Goal: Transaction & Acquisition: Book appointment/travel/reservation

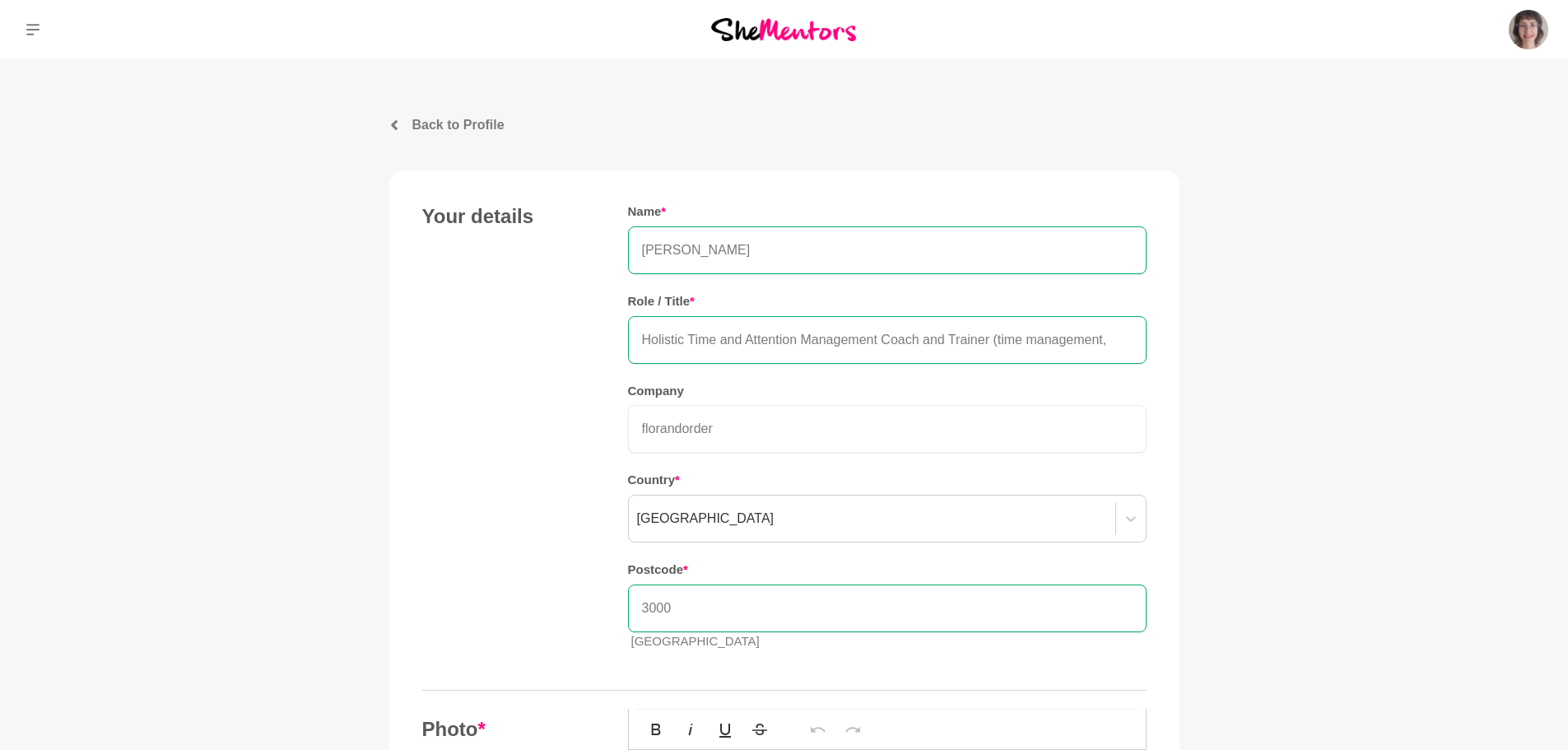
scroll to position [494, 0]
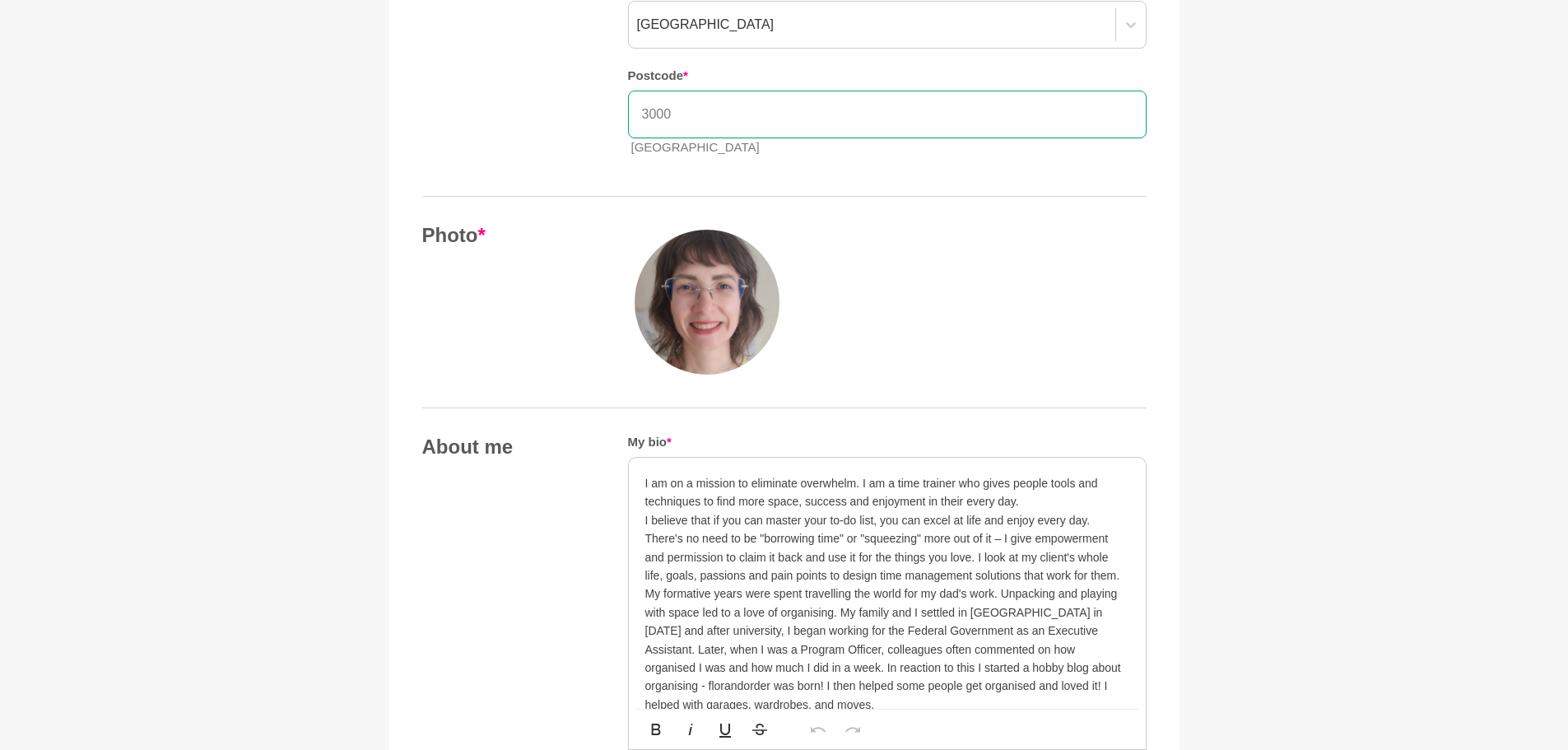
click at [740, 278] on img at bounding box center [707, 301] width 145 height 145
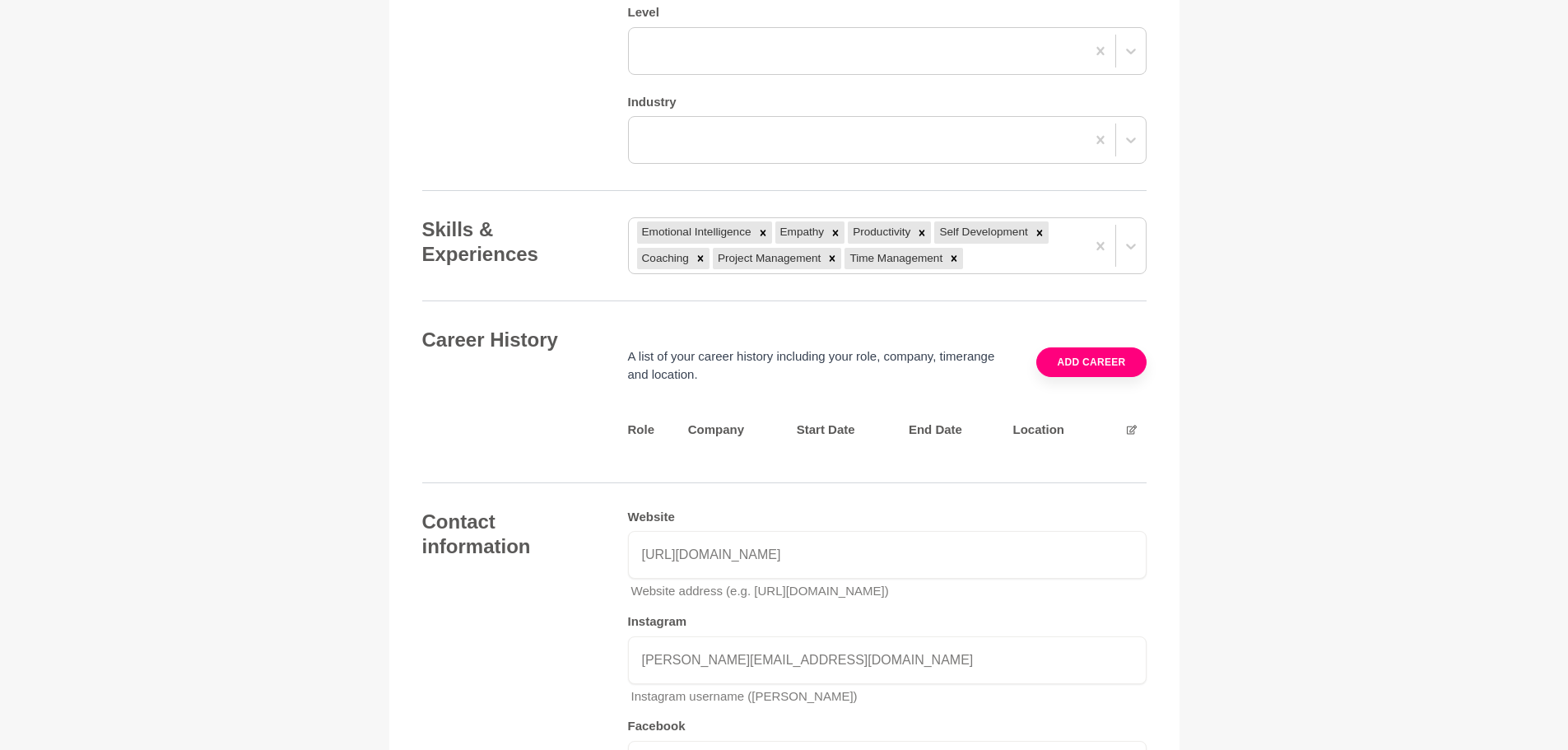
scroll to position [2674, 0]
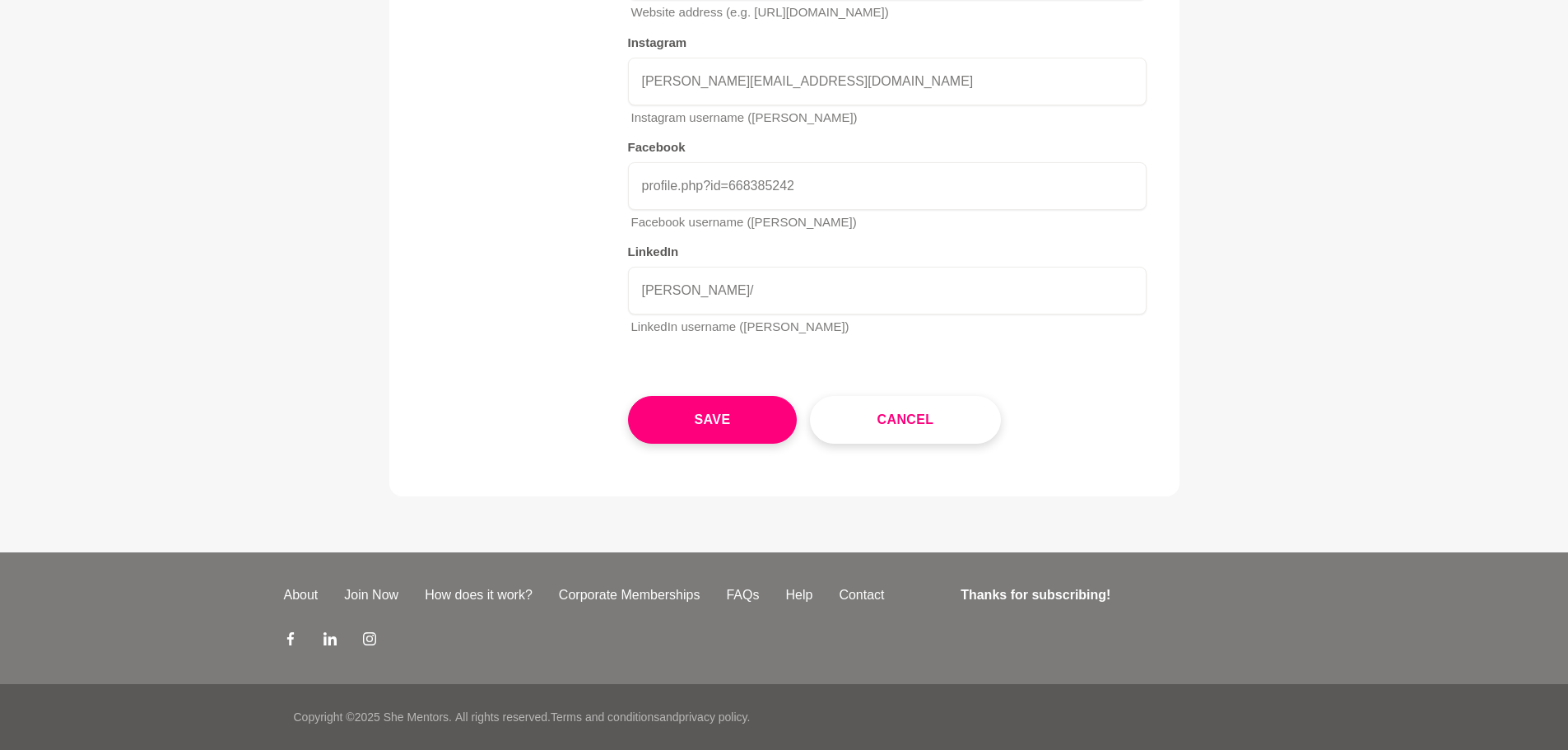
click at [786, 422] on button "Save" at bounding box center [712, 419] width 169 height 48
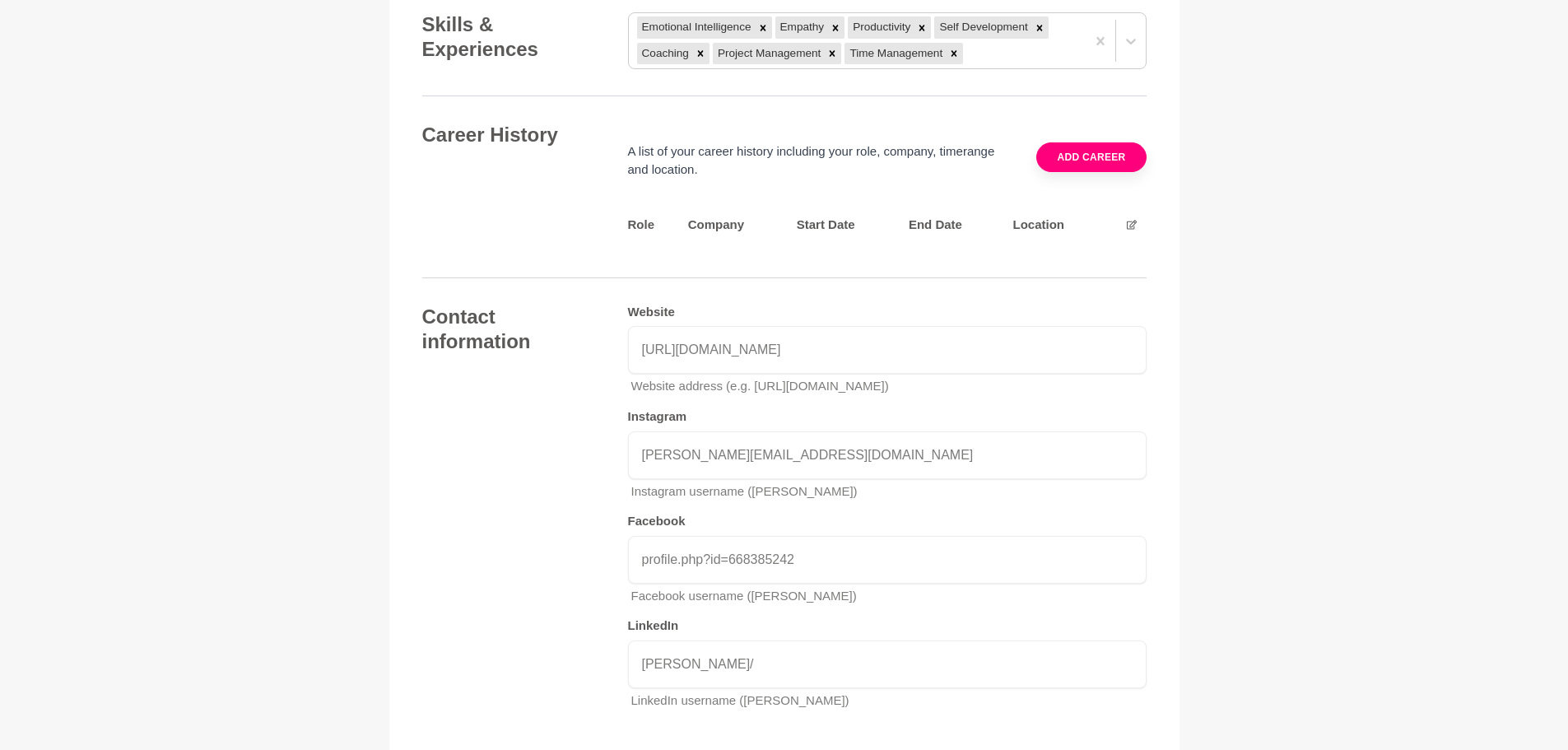
scroll to position [1357, 0]
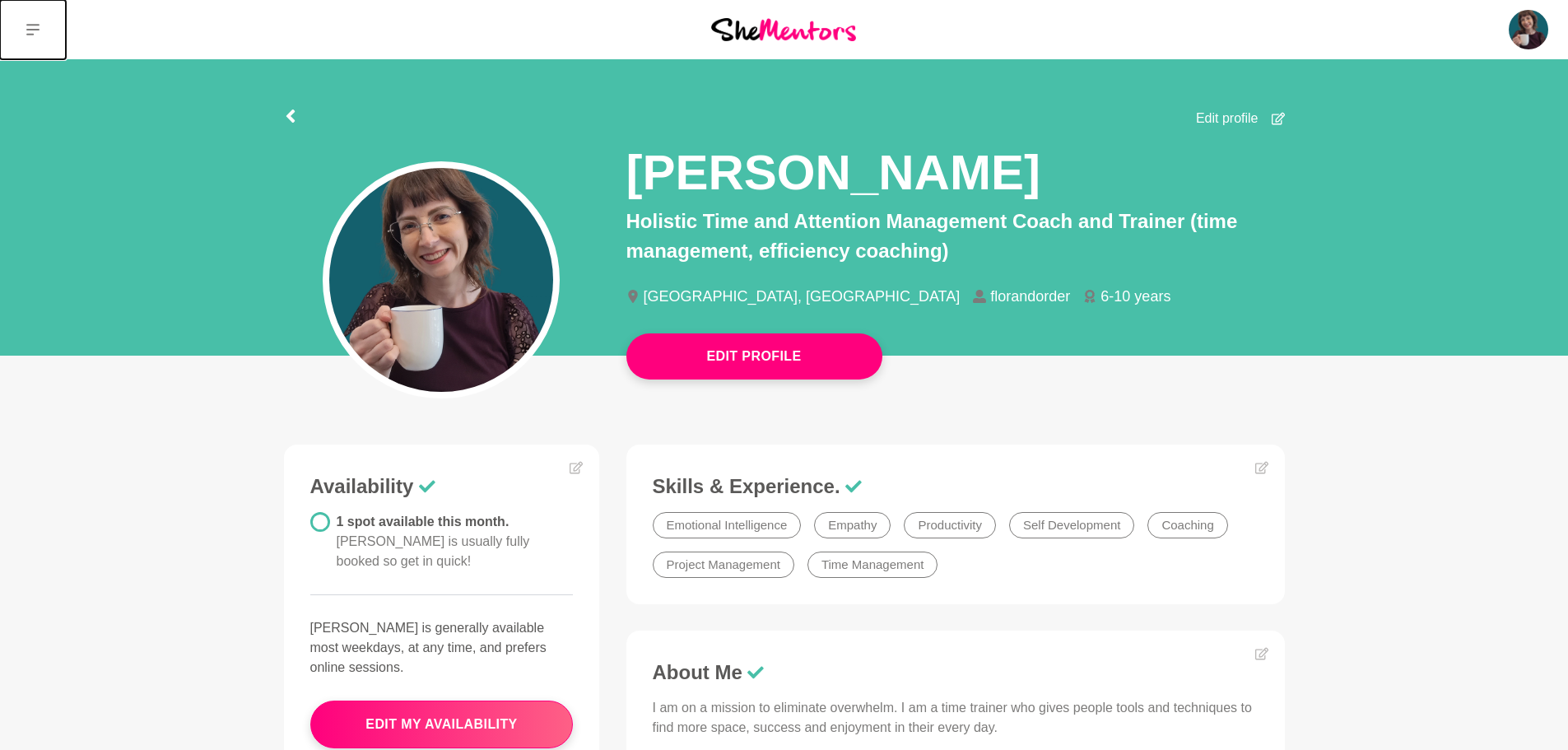
click at [35, 31] on icon at bounding box center [33, 29] width 13 height 13
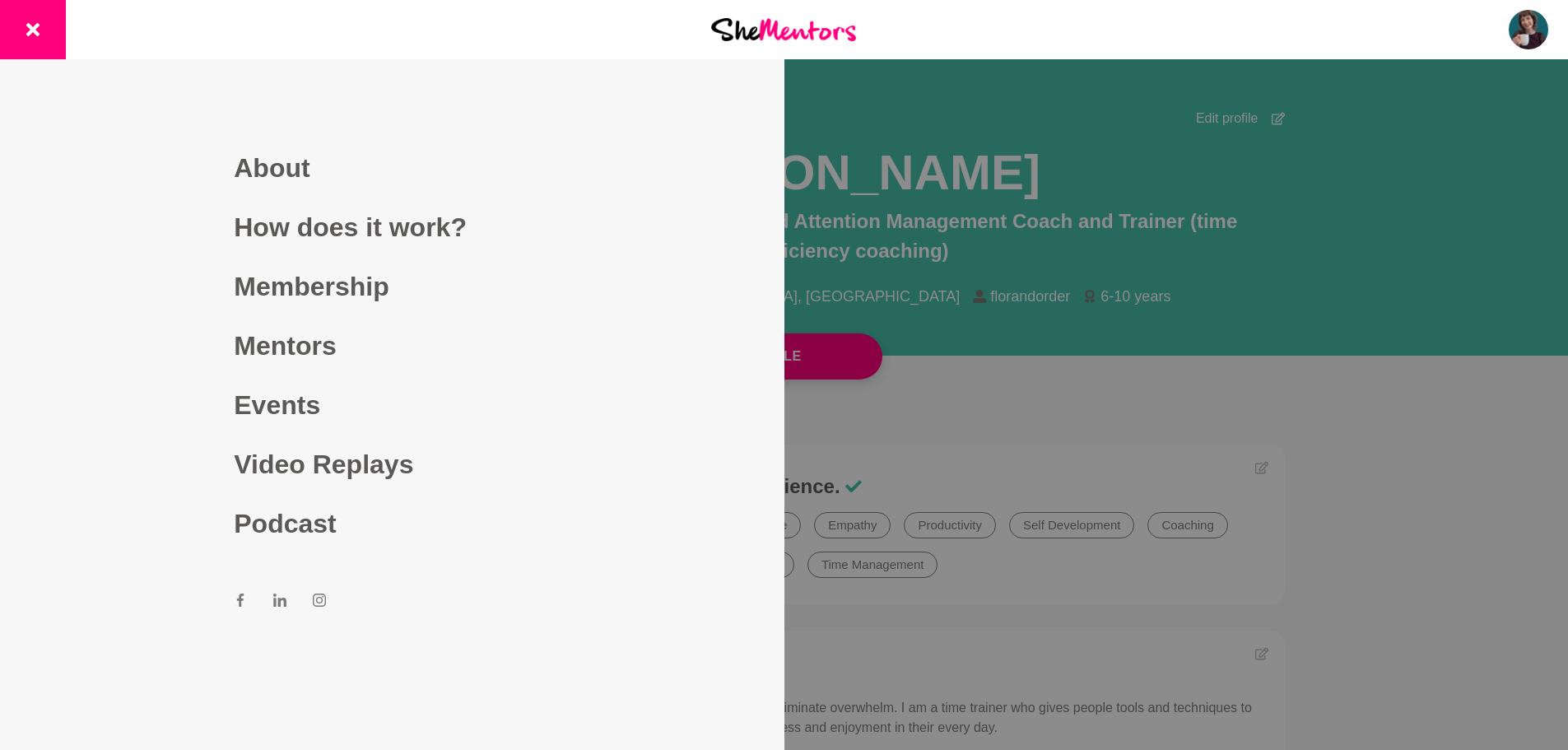
click at [311, 349] on link "Mentors" at bounding box center [391, 346] width 316 height 60
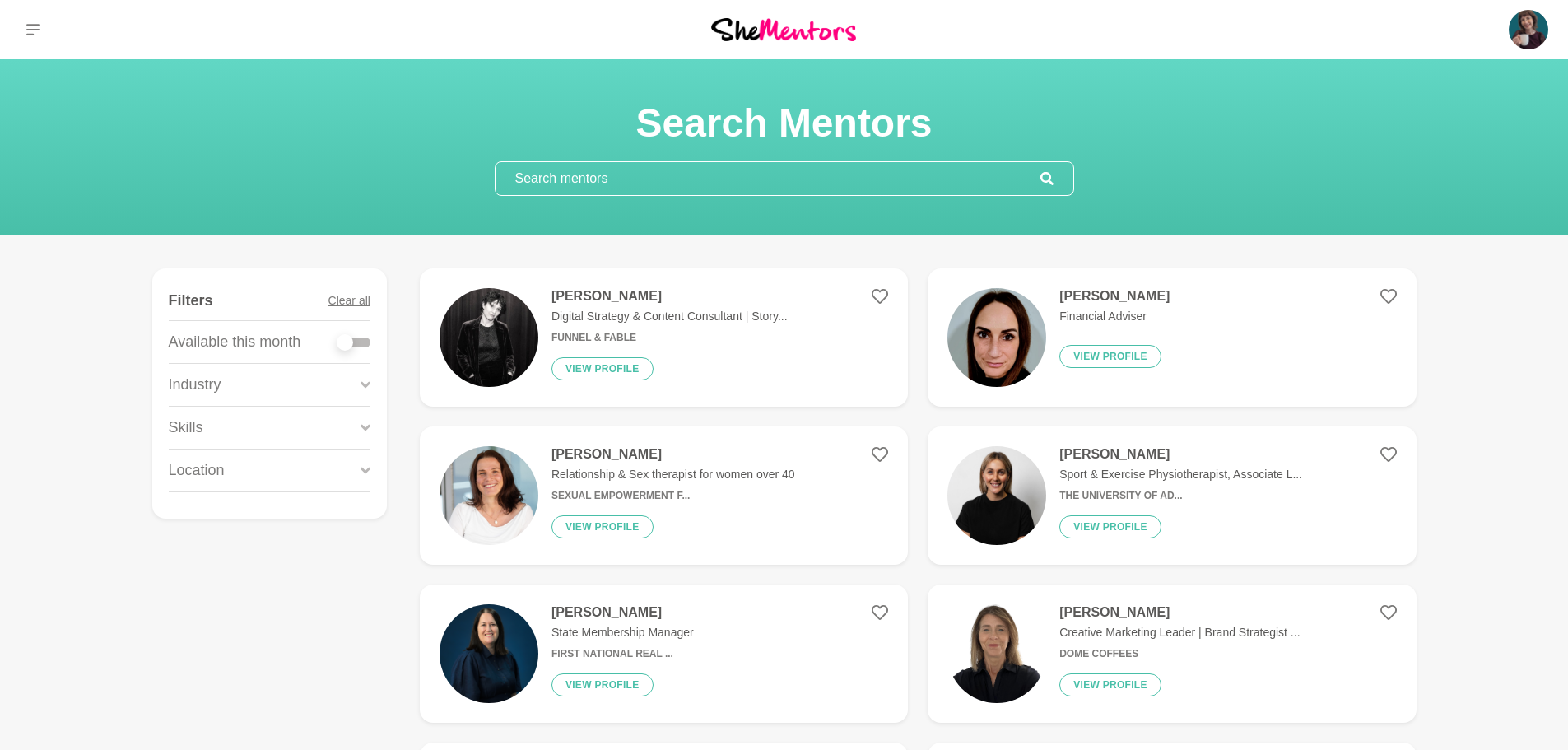
click at [355, 337] on div at bounding box center [353, 342] width 33 height 9
checkbox input "true"
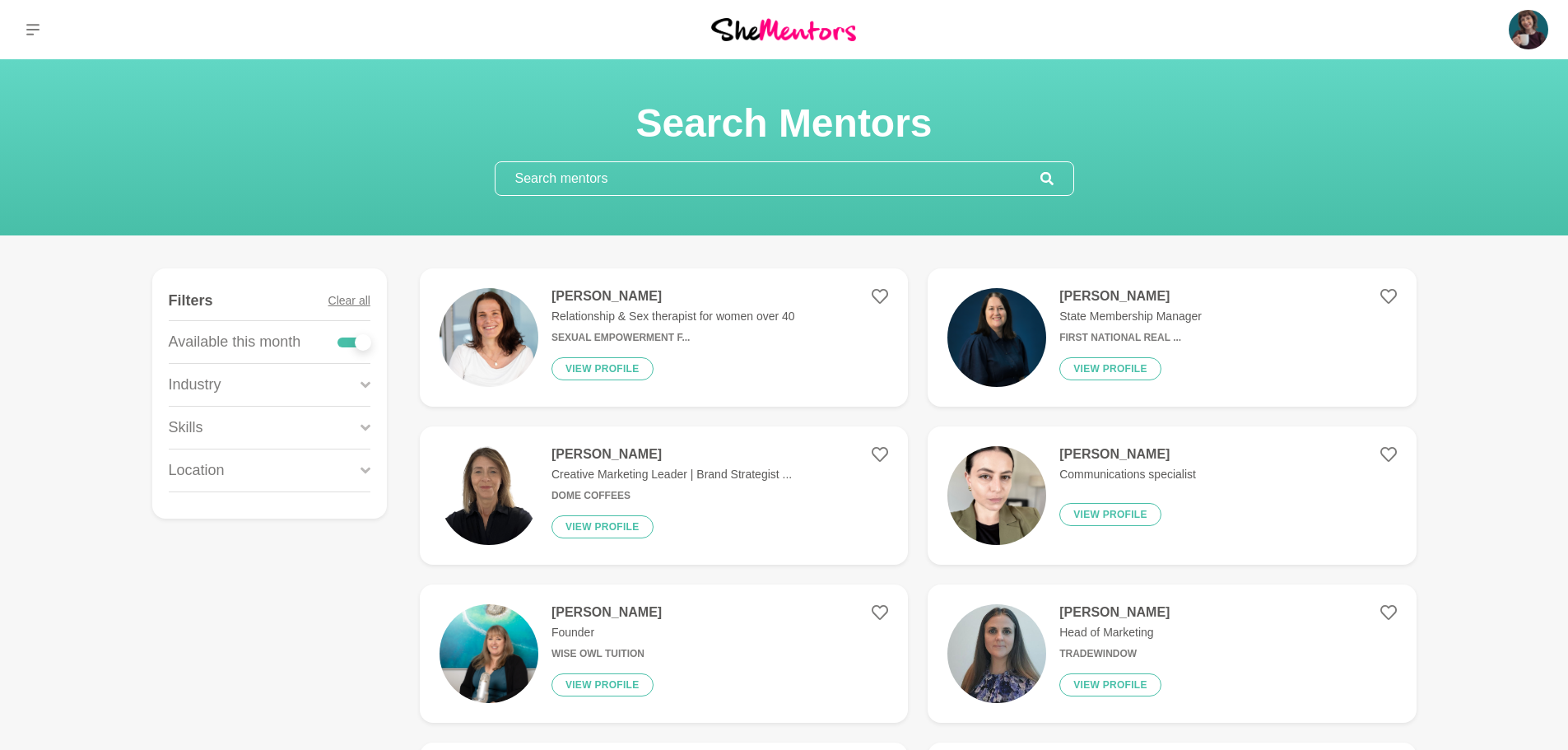
click at [583, 181] on input "text" at bounding box center [767, 179] width 545 height 33
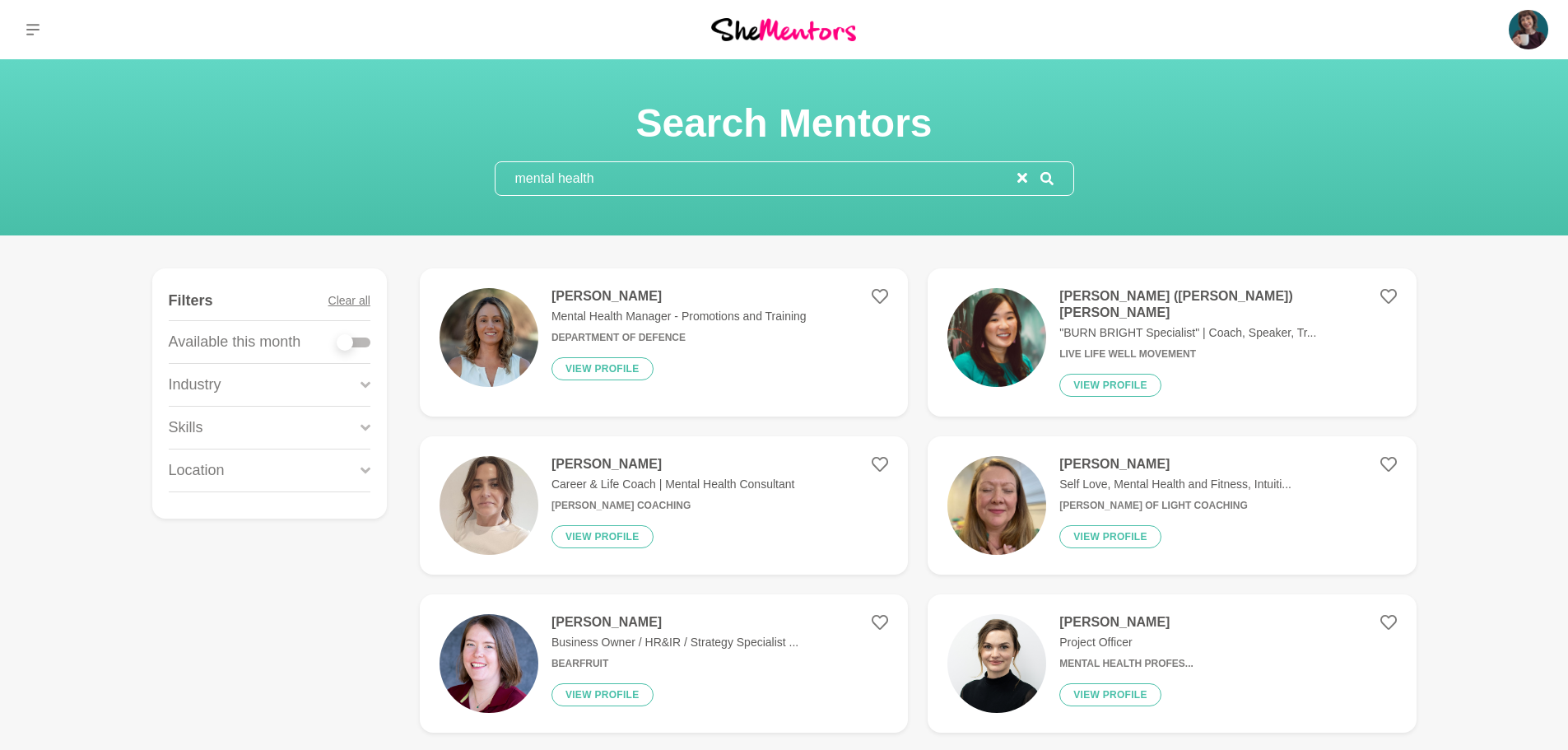
type input "mental health"
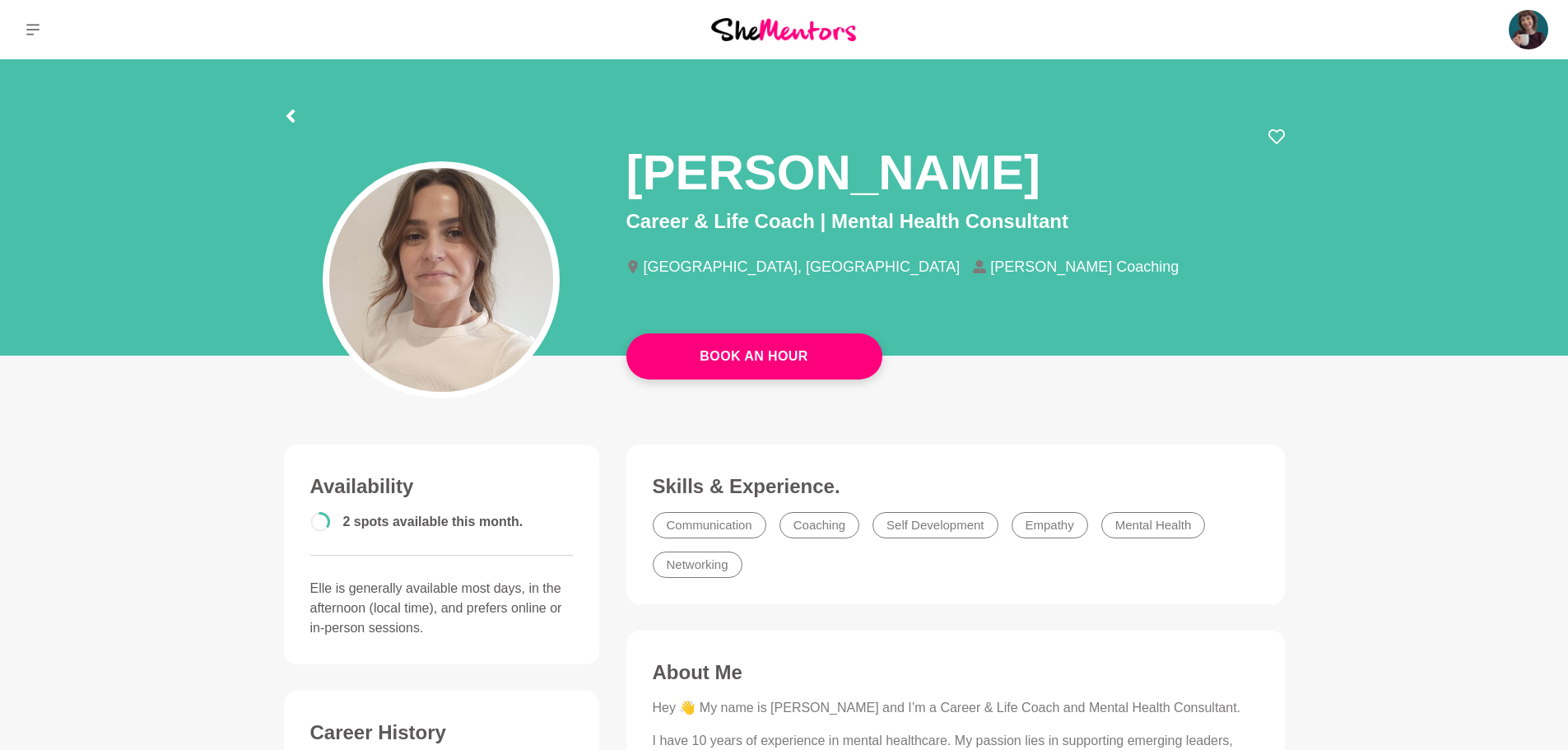
click at [675, 349] on link "Book An Hour" at bounding box center [754, 356] width 256 height 46
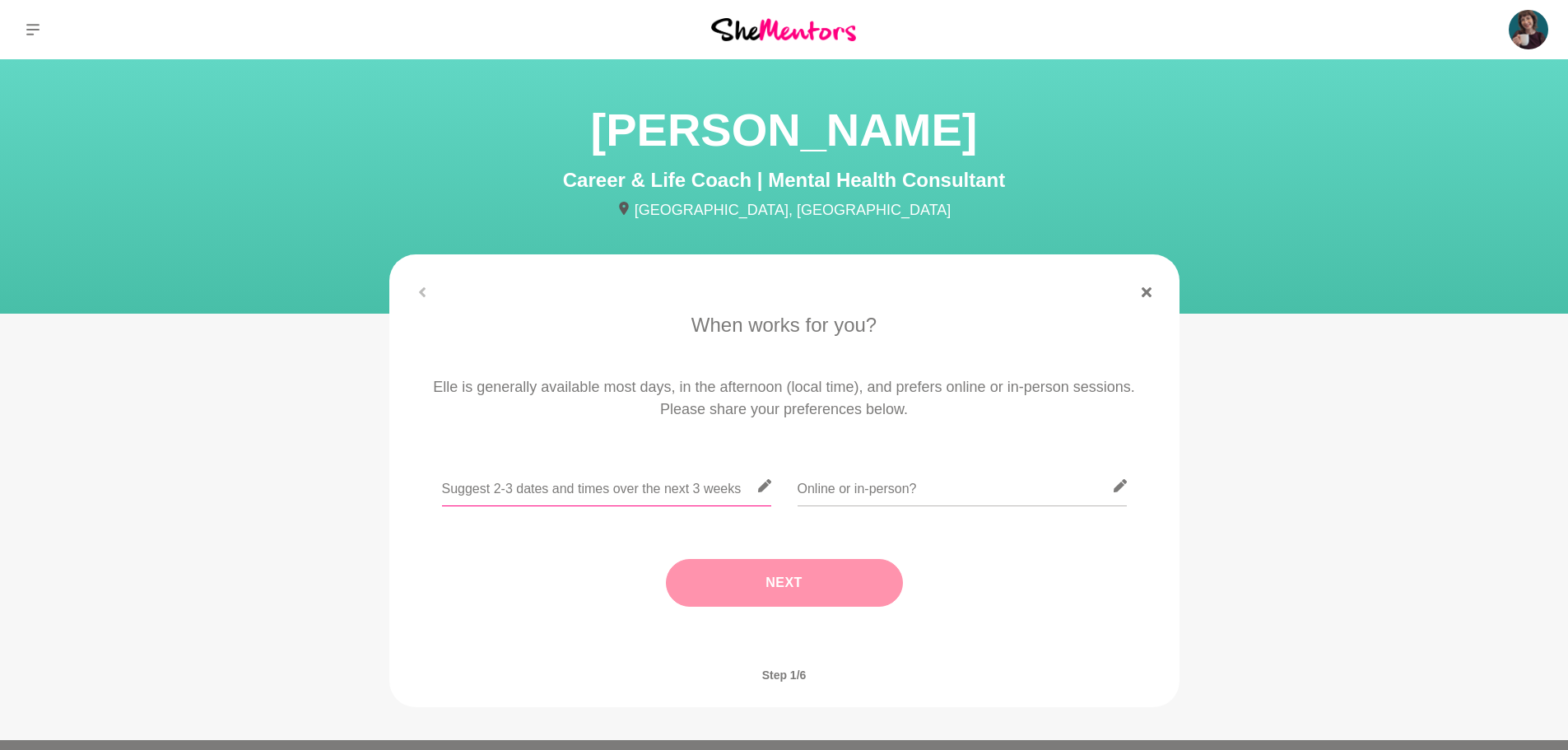
click at [628, 488] on input "text" at bounding box center [606, 486] width 329 height 41
click at [921, 484] on input "text" at bounding box center [962, 486] width 329 height 41
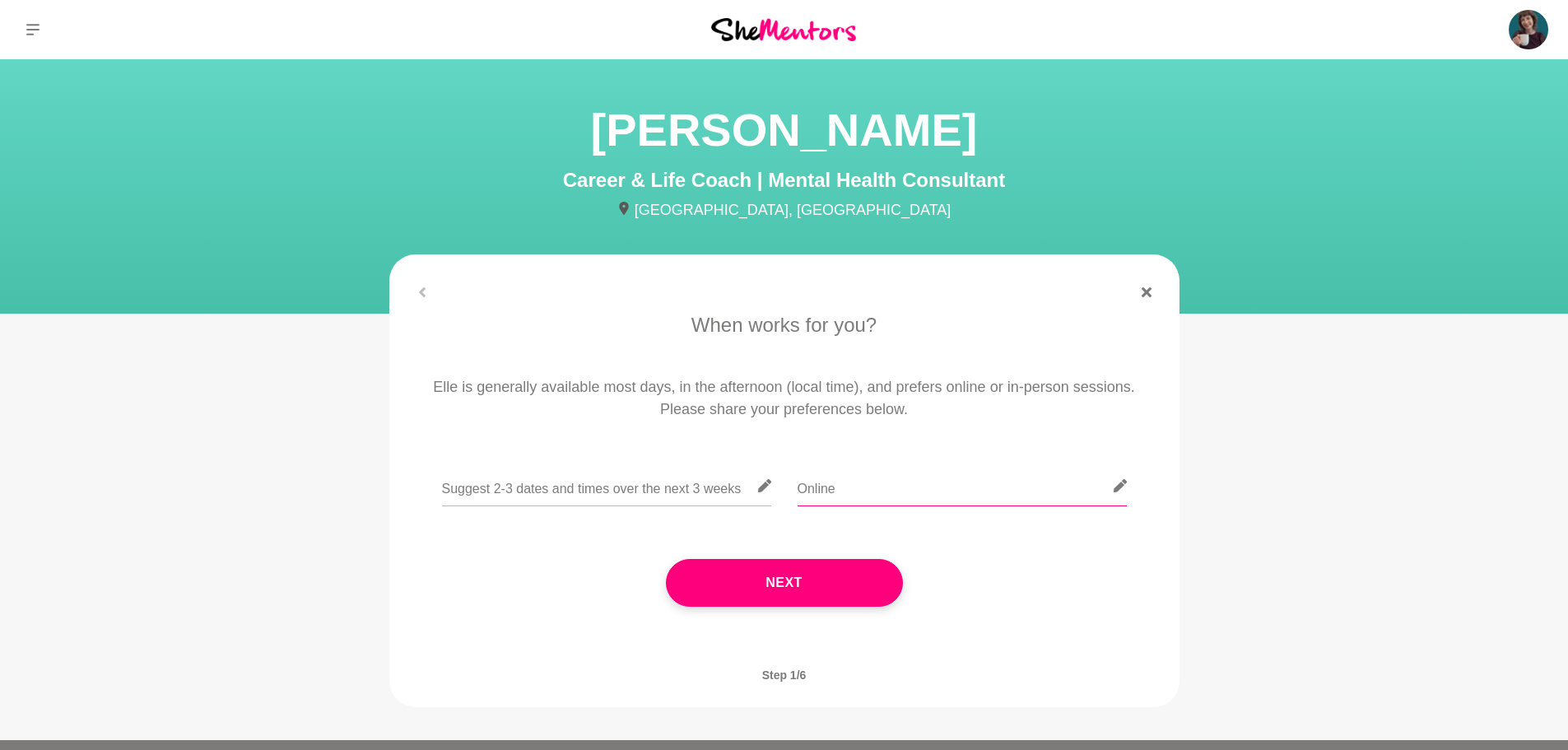
type input "Online"
click at [520, 480] on input "text" at bounding box center [606, 486] width 329 height 41
click at [540, 502] on input "text" at bounding box center [606, 486] width 329 height 41
click at [609, 489] on input "Any afternoon week of the 28th" at bounding box center [606, 486] width 329 height 41
type input "Any afternoon week of the 25th"
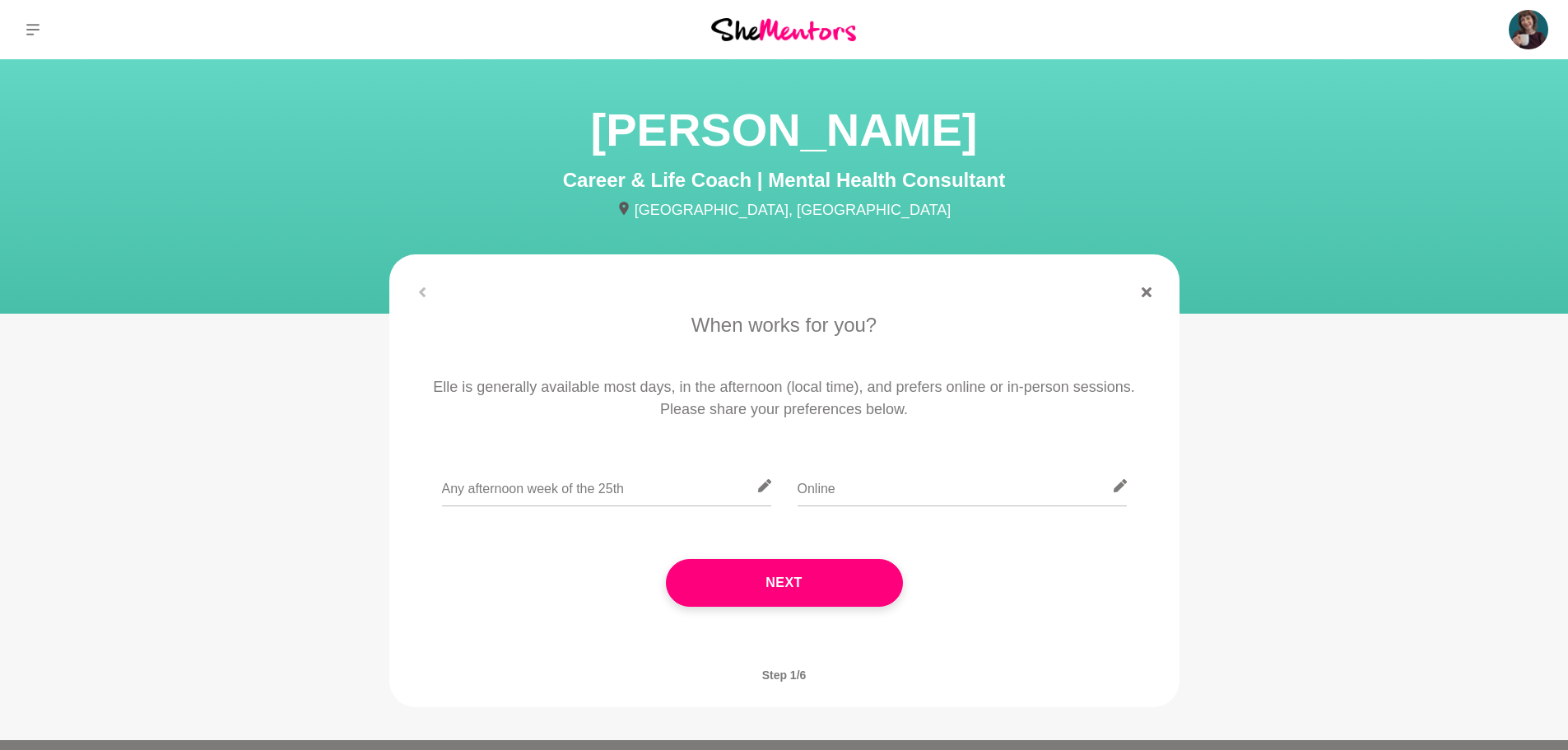
click at [847, 590] on button "Next" at bounding box center [784, 583] width 237 height 48
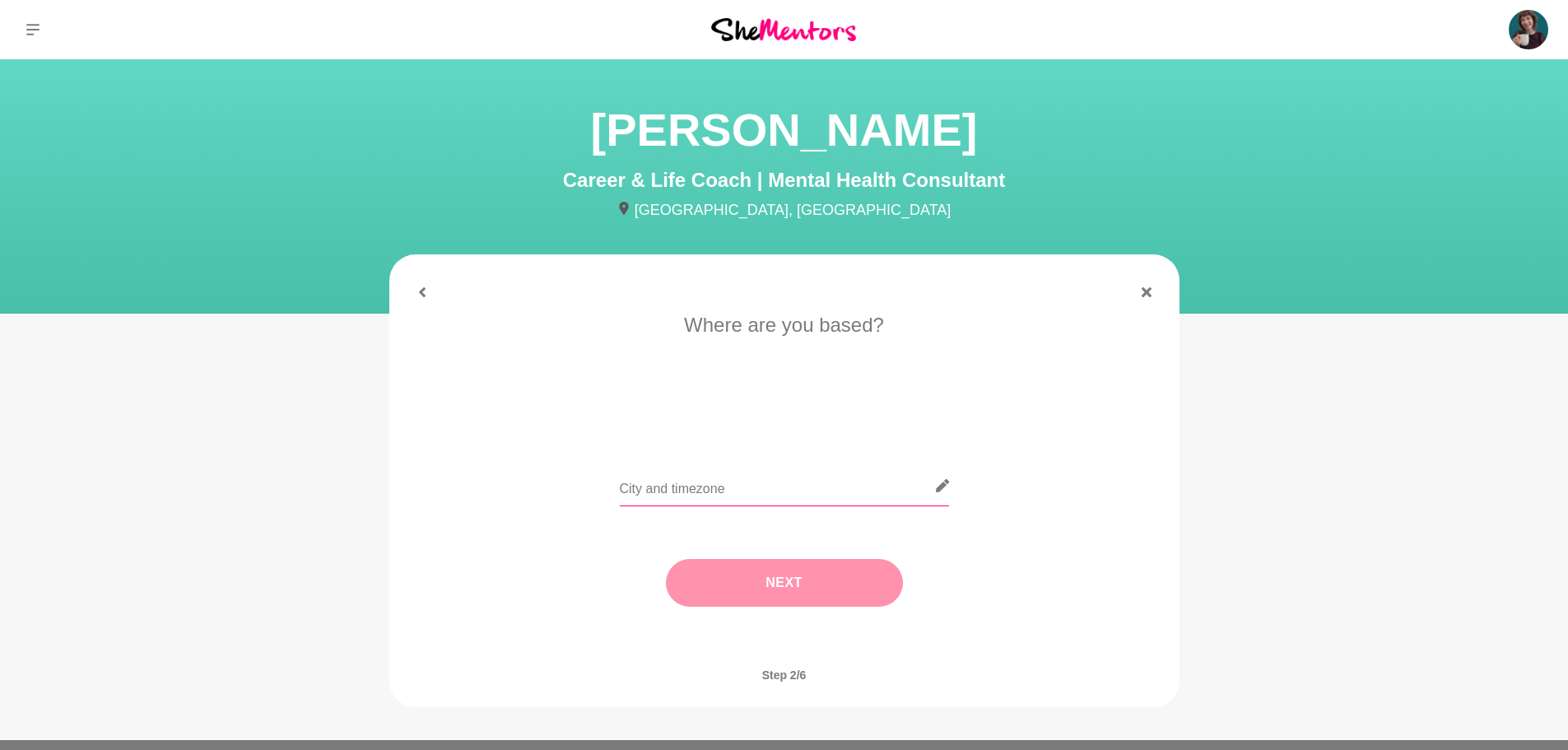
click at [774, 504] on input "text" at bounding box center [784, 486] width 329 height 41
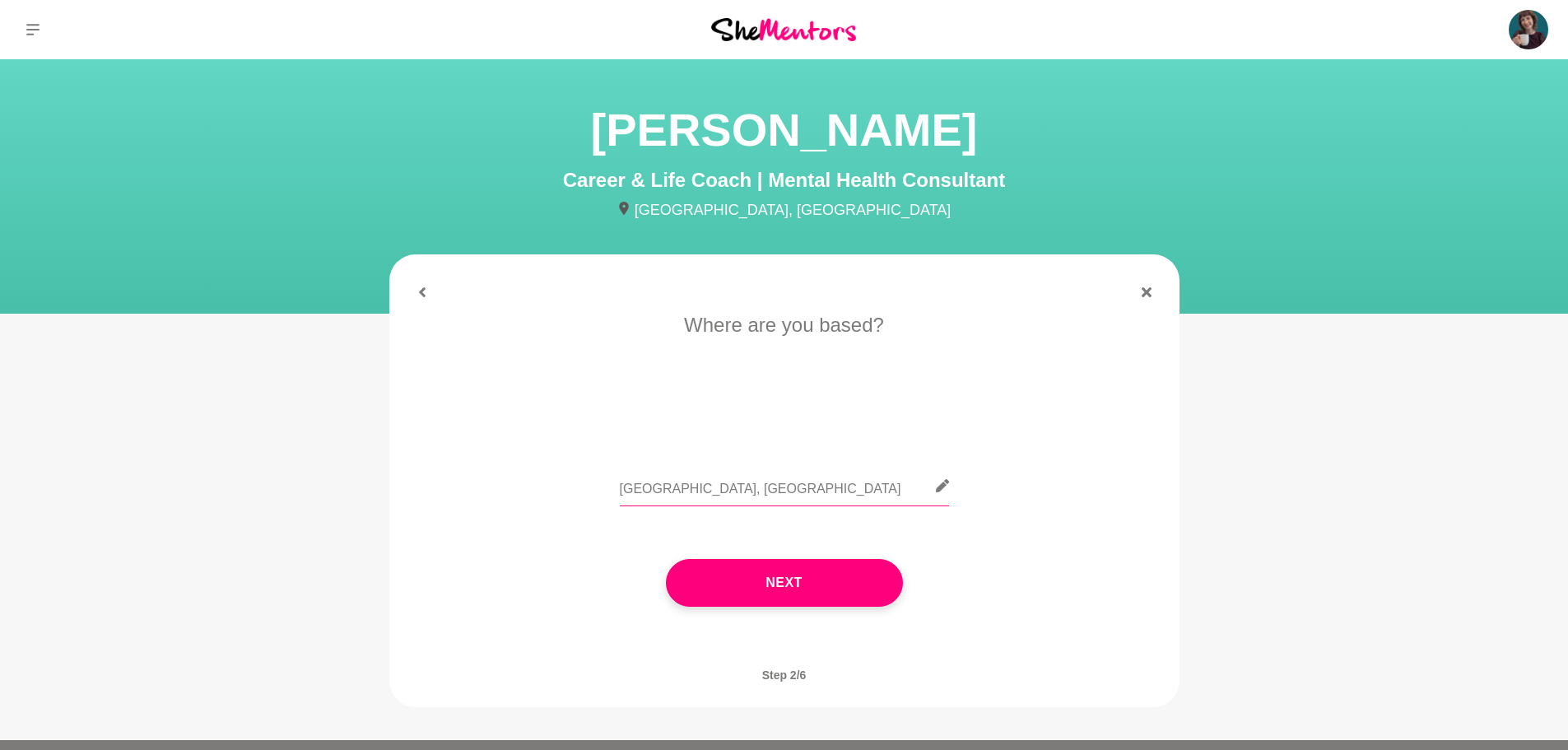
type input "Melbourne, AU"
click at [828, 577] on button "Next" at bounding box center [784, 583] width 237 height 48
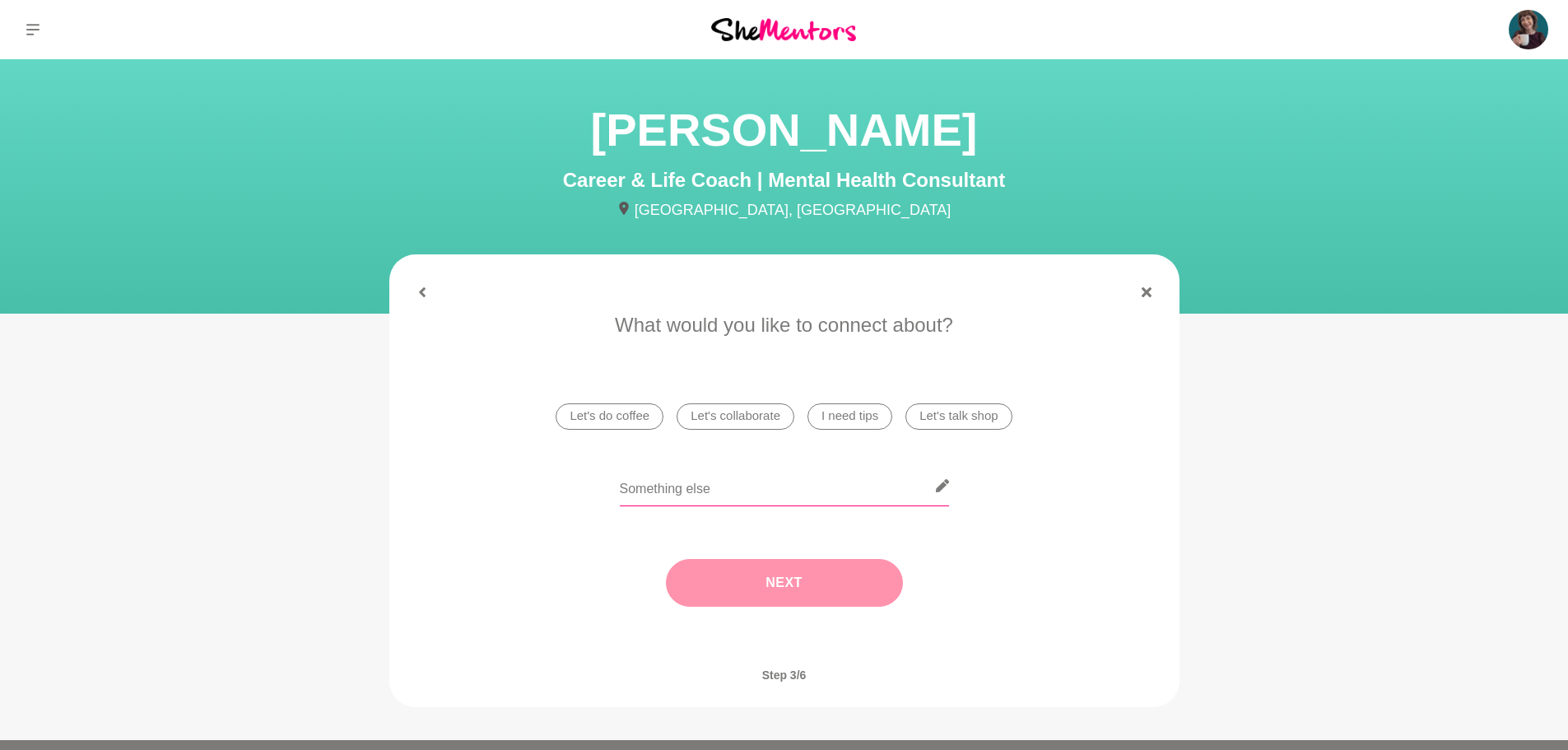
click at [758, 489] on input "text" at bounding box center [784, 486] width 329 height 41
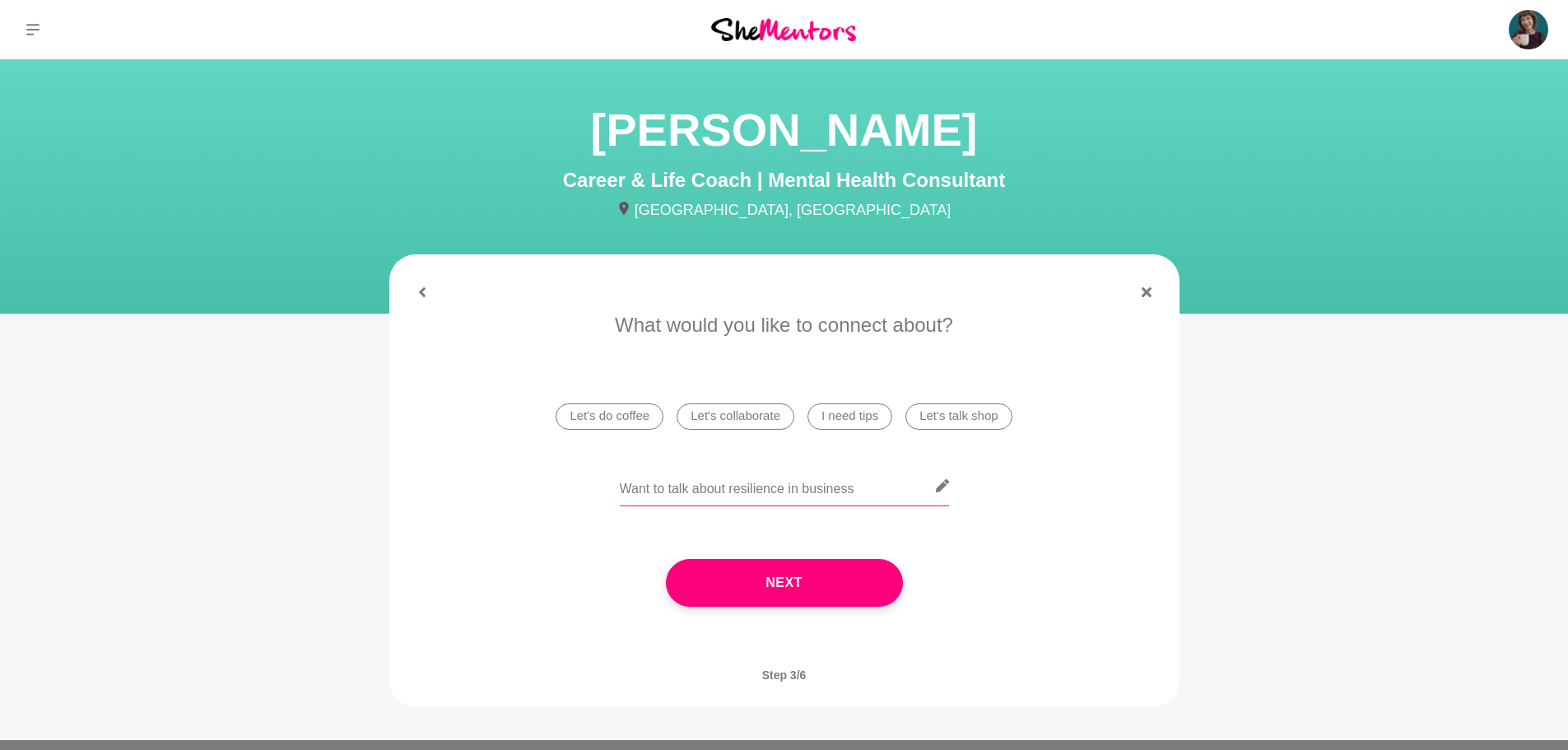
click at [771, 489] on input "Want to talk about resilience in business" at bounding box center [784, 486] width 329 height 41
drag, startPoint x: 882, startPoint y: 501, endPoint x: 495, endPoint y: 489, distance: 387.2
click at [495, 489] on div "Want to talk about resilience in business" at bounding box center [784, 496] width 744 height 60
type input "Want to talk about resilience in business"
click at [825, 565] on button "Next" at bounding box center [784, 583] width 237 height 48
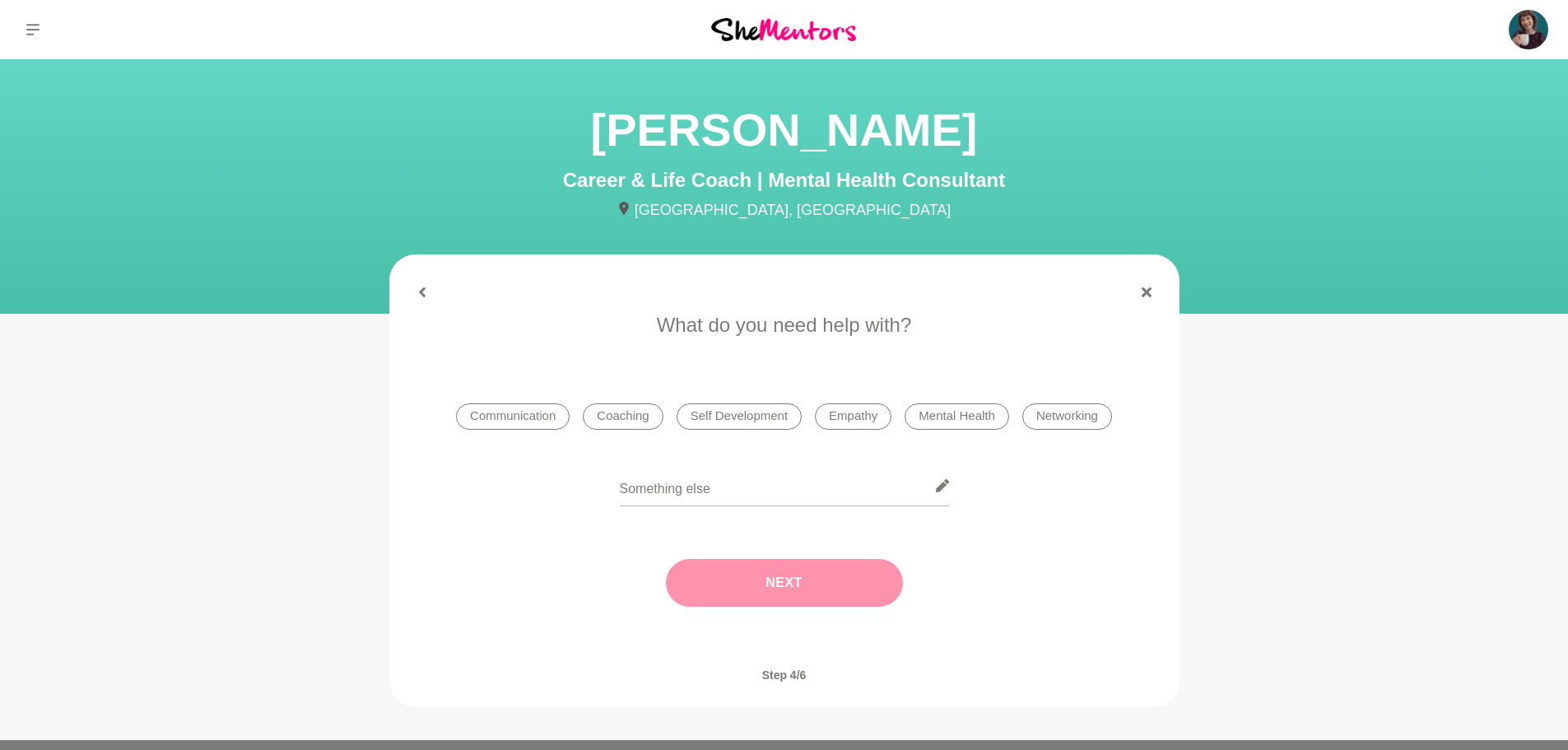
click at [993, 418] on li "Mental Health" at bounding box center [956, 417] width 105 height 26
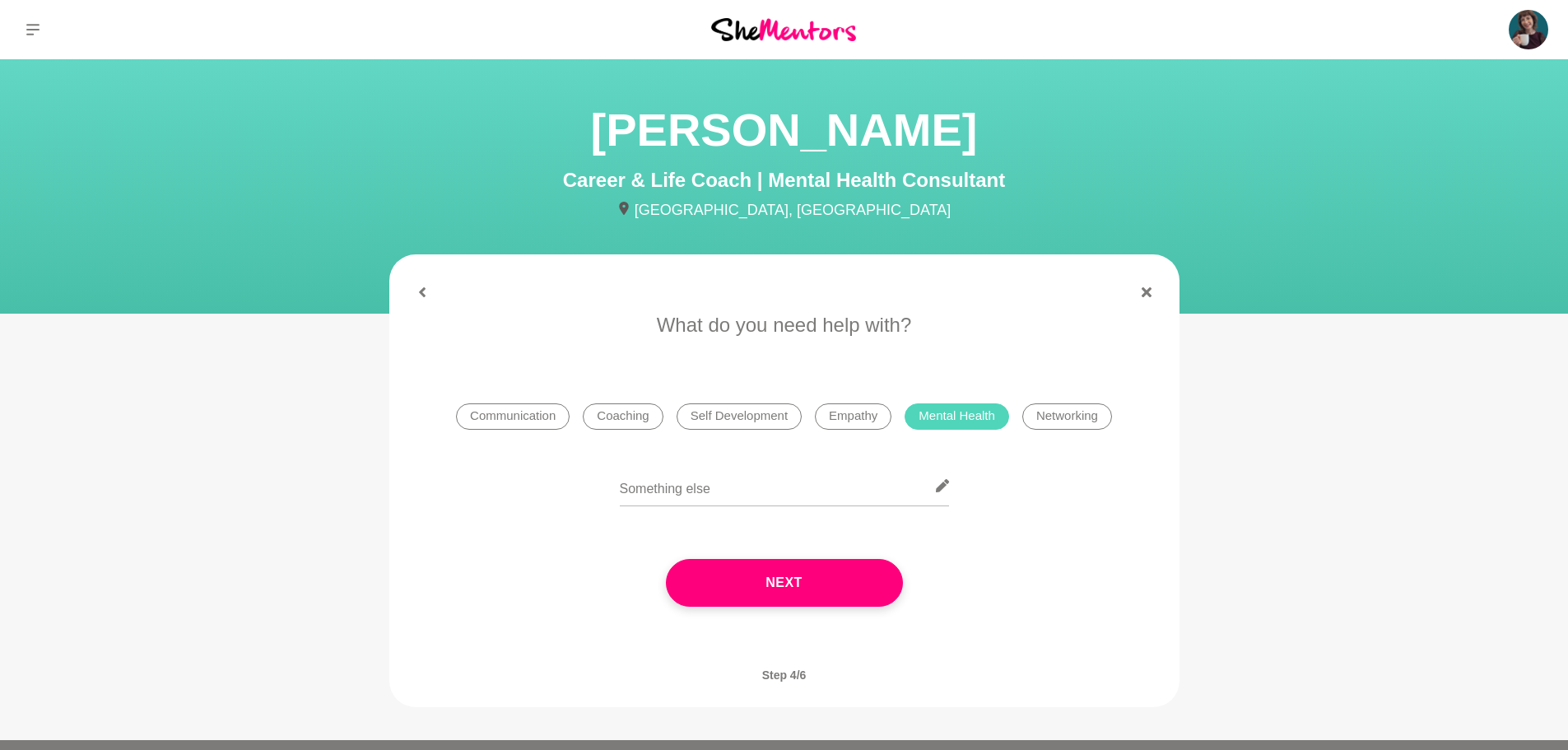
click at [817, 594] on button "Next" at bounding box center [784, 583] width 237 height 48
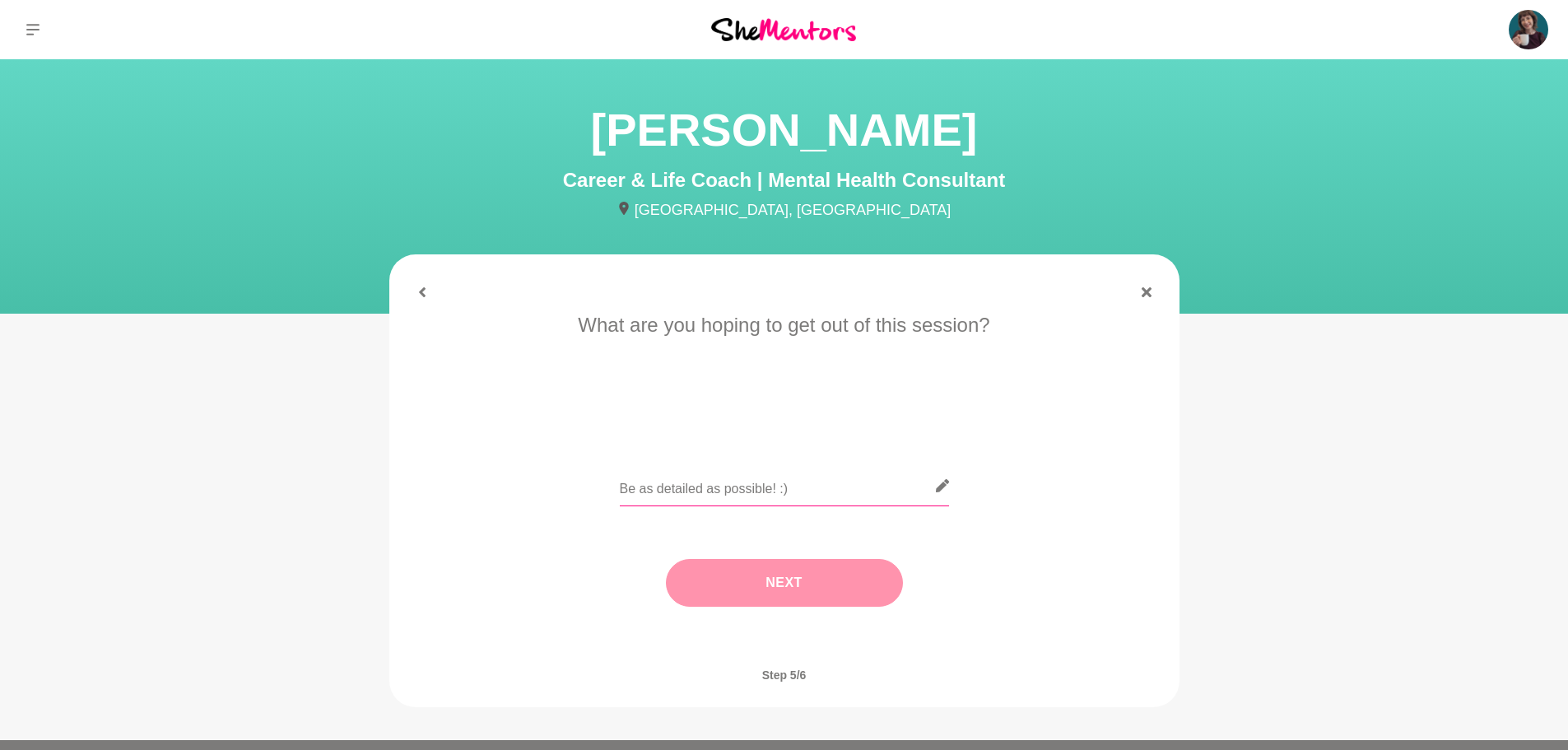
click at [759, 485] on input "text" at bounding box center [784, 486] width 329 height 41
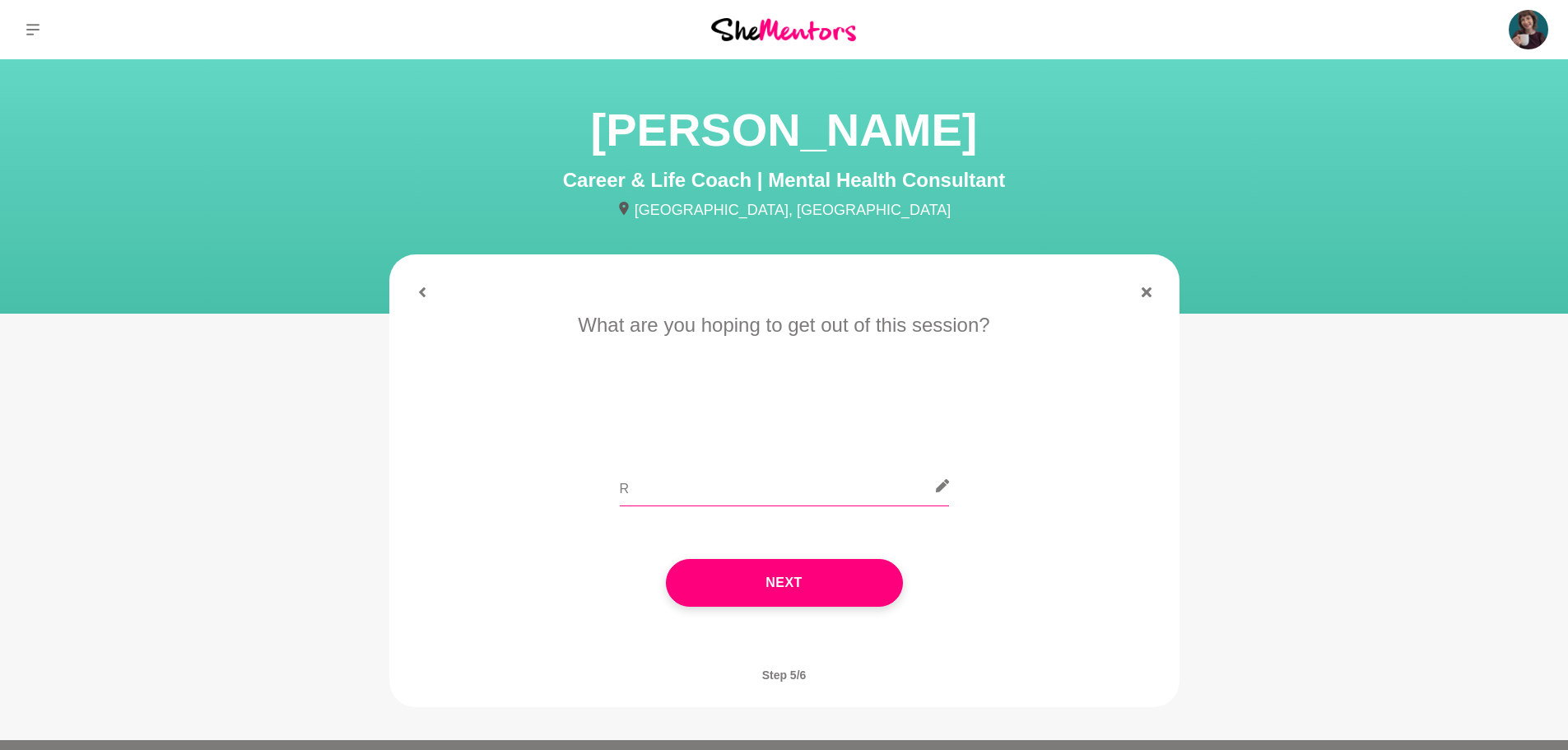
paste input "Want to talk about resilience in business"
drag, startPoint x: 734, startPoint y: 488, endPoint x: 390, endPoint y: 481, distance: 344.1
click at [390, 481] on div "When works for you? Elle is generally available most days, in the afternoon (lo…" at bounding box center [784, 476] width 790 height 332
click at [809, 479] on input "Resilience in business" at bounding box center [784, 486] width 329 height 41
type input "Resilience in business and the ups and downs of it all"
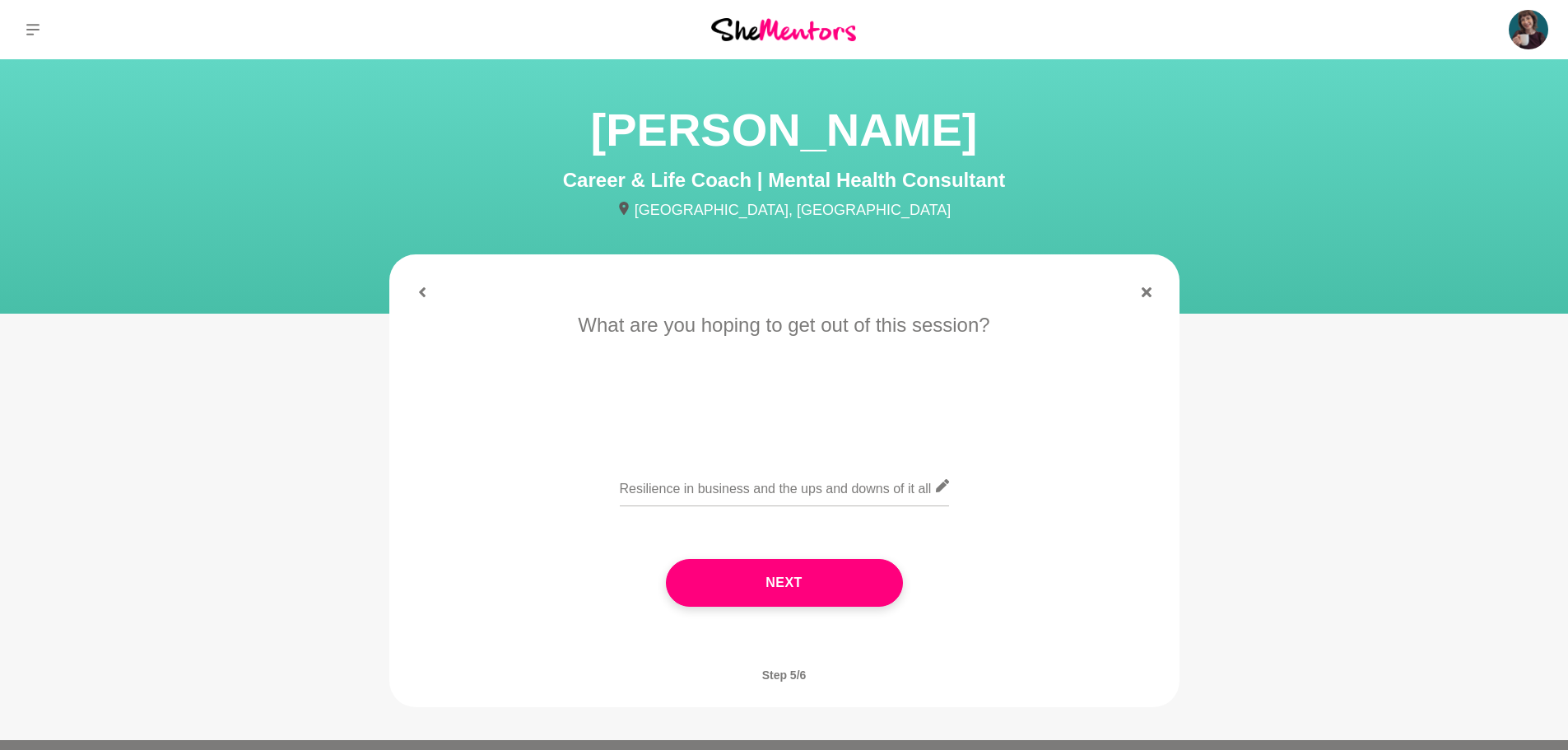
click at [802, 577] on button "Next" at bounding box center [784, 583] width 237 height 48
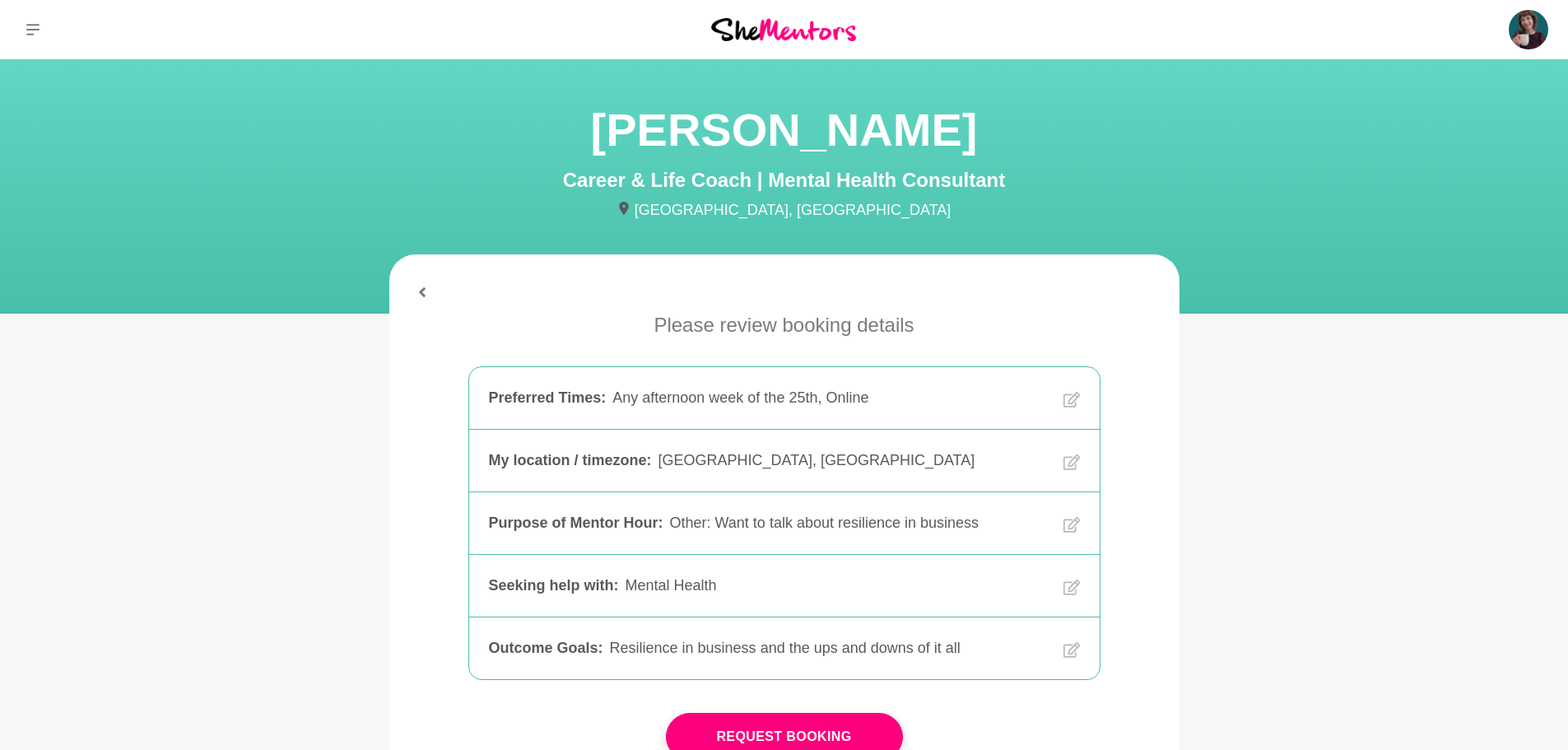
scroll to position [164, 0]
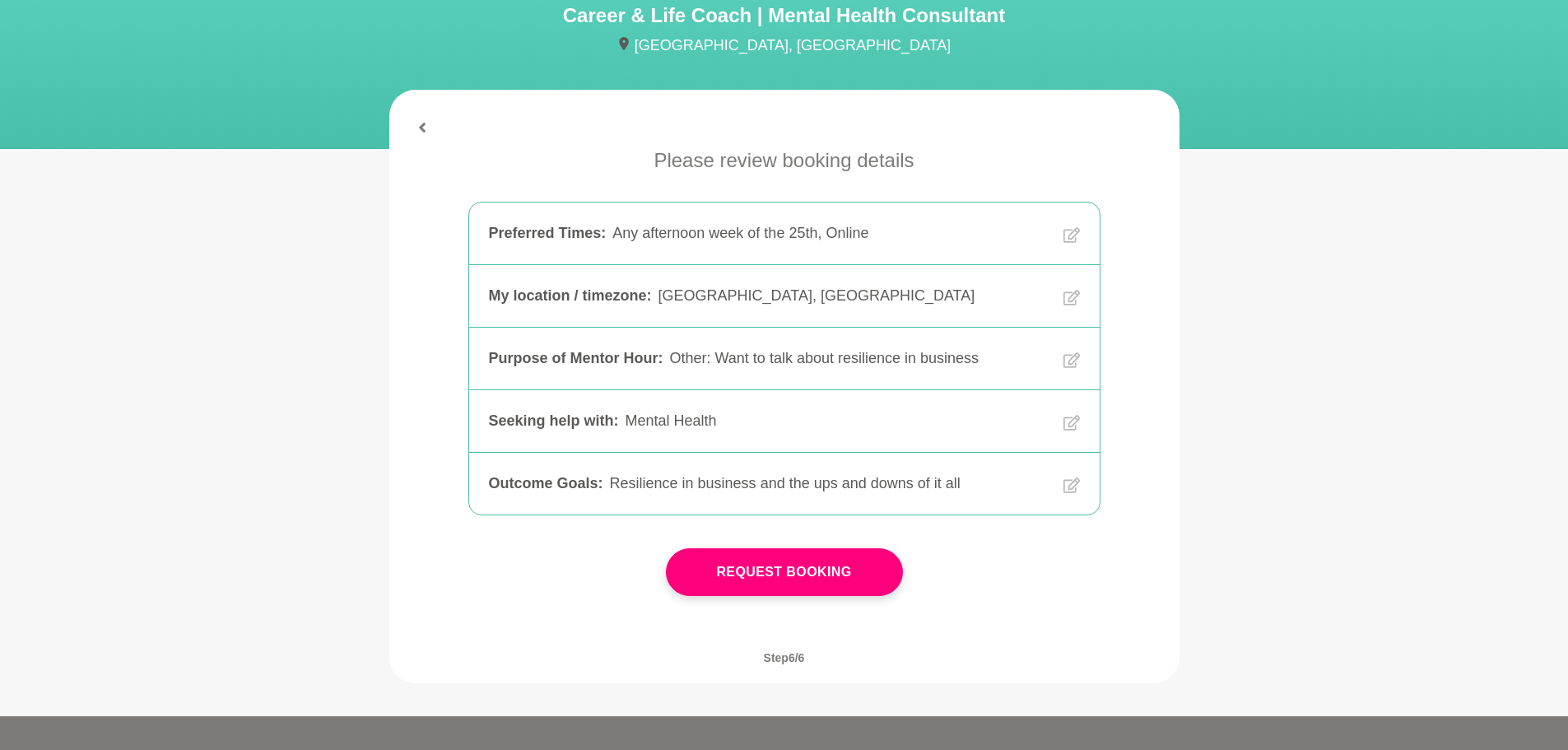
click at [840, 572] on button "Request Booking" at bounding box center [784, 571] width 237 height 48
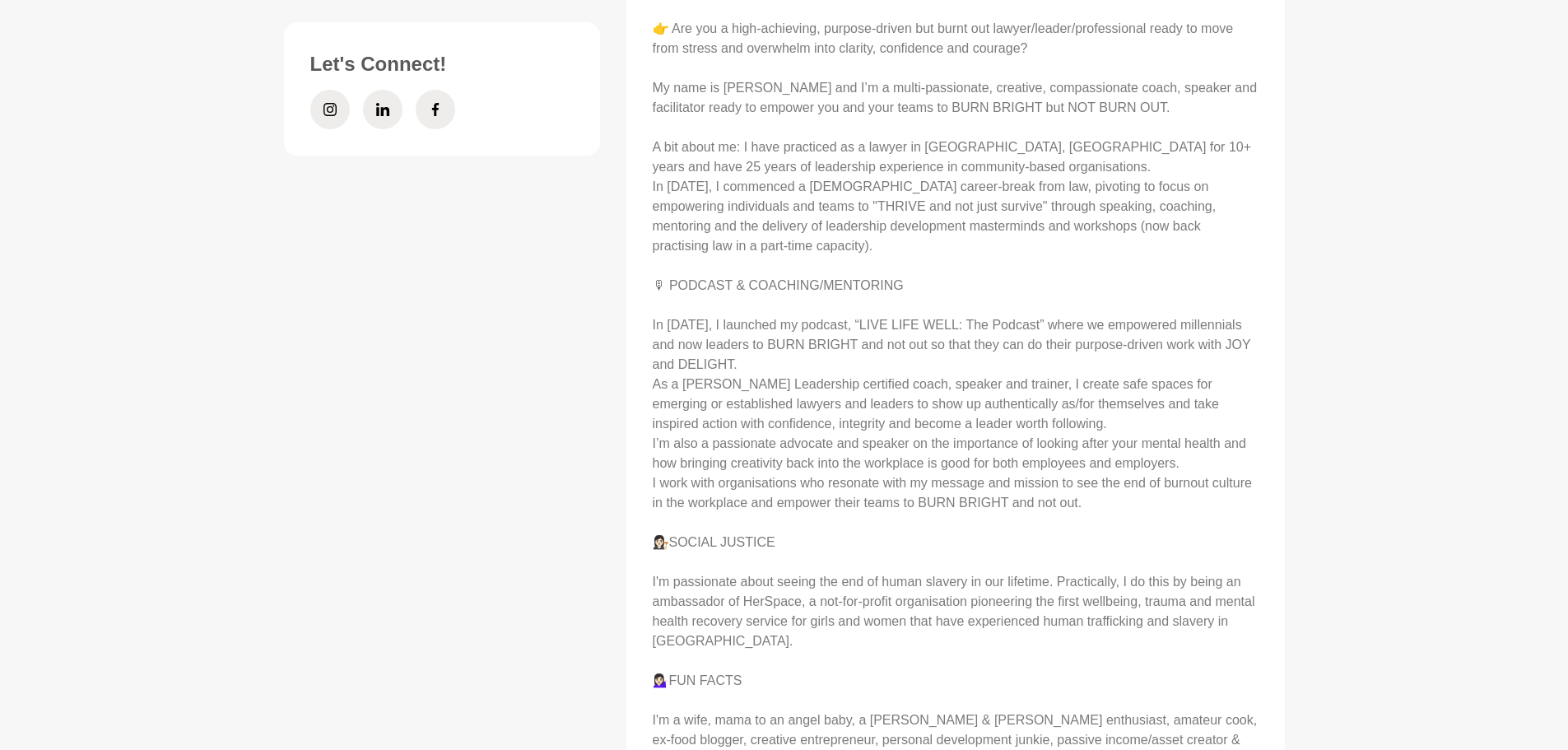
scroll to position [1070, 0]
